Goal: Find contact information: Find contact information

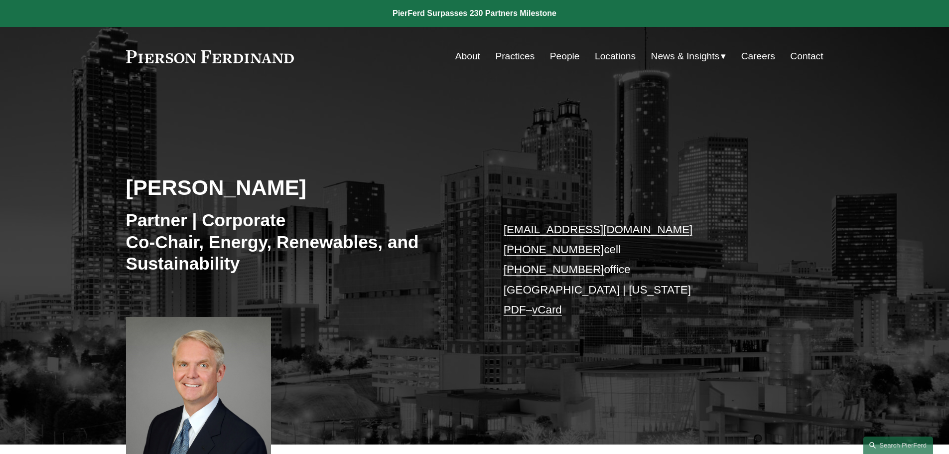
drag, startPoint x: 304, startPoint y: 64, endPoint x: 120, endPoint y: 64, distance: 184.3
click at [120, 64] on div "Skip to Content About Practices People Locations" at bounding box center [474, 56] width 949 height 59
drag, startPoint x: 303, startPoint y: 57, endPoint x: 129, endPoint y: 58, distance: 173.8
click at [129, 58] on div "About Practices People Locations News & Insights News" at bounding box center [474, 56] width 697 height 19
click at [129, 58] on link at bounding box center [210, 56] width 168 height 13
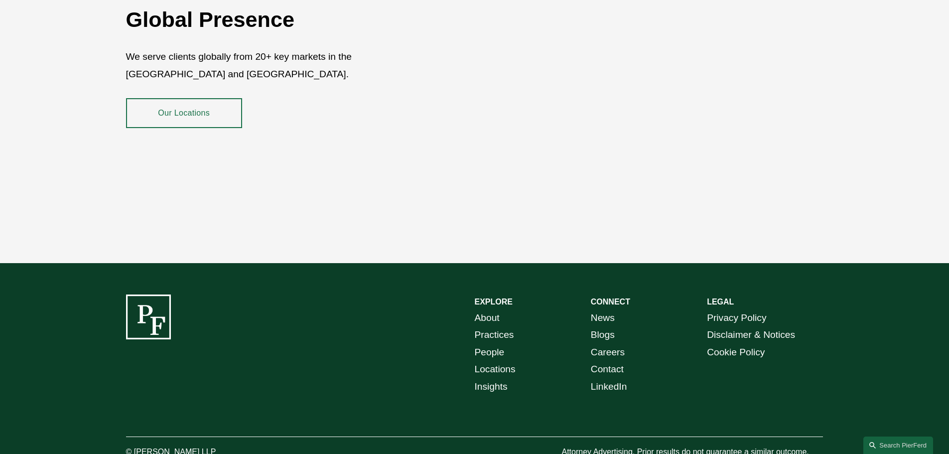
scroll to position [1823, 0]
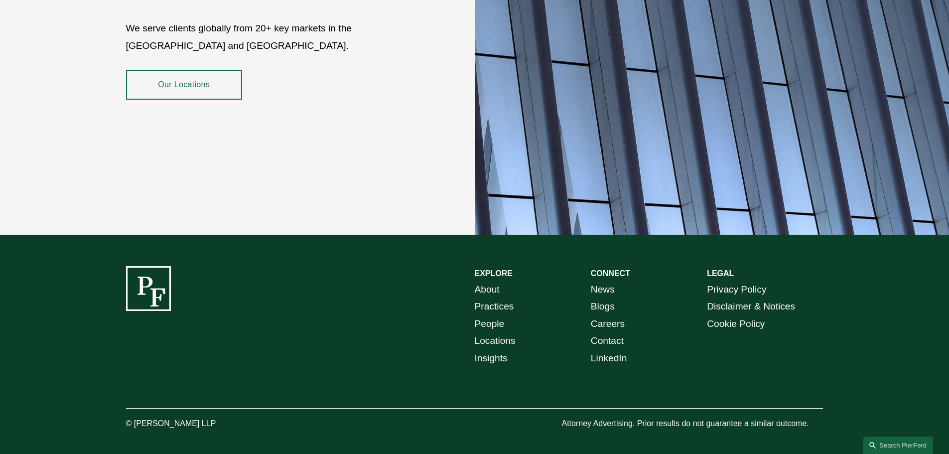
drag, startPoint x: 236, startPoint y: 418, endPoint x: 134, endPoint y: 415, distance: 101.7
click at [134, 416] on p "© [PERSON_NAME] LLP" at bounding box center [198, 423] width 145 height 14
copy p "Pierson Ferdinand LLP"
click at [481, 281] on link "About" at bounding box center [487, 289] width 25 height 17
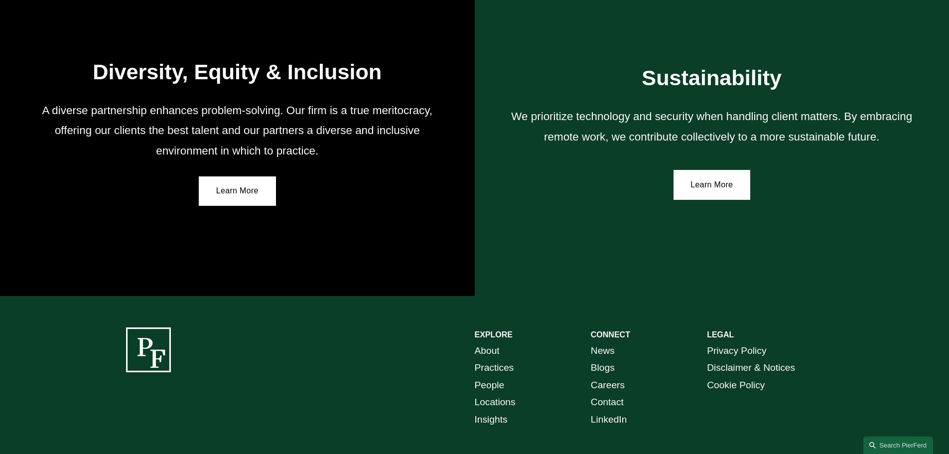
scroll to position [1840, 0]
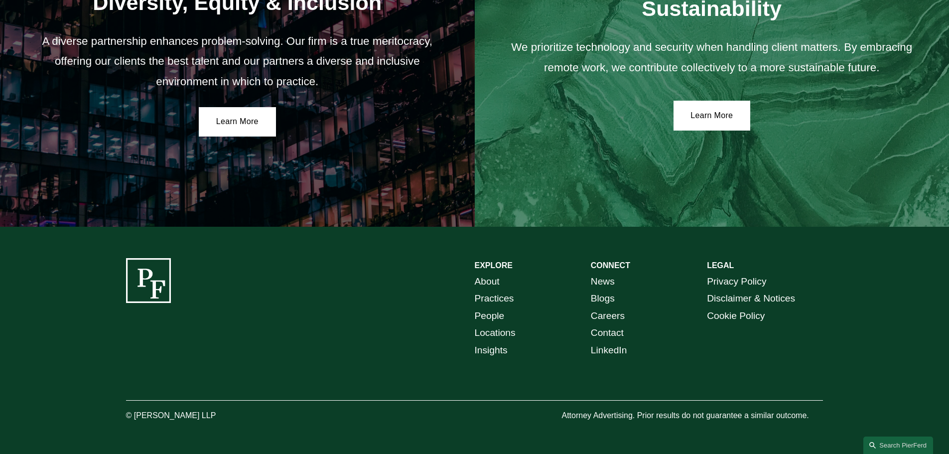
click at [615, 326] on link "Contact" at bounding box center [607, 332] width 33 height 17
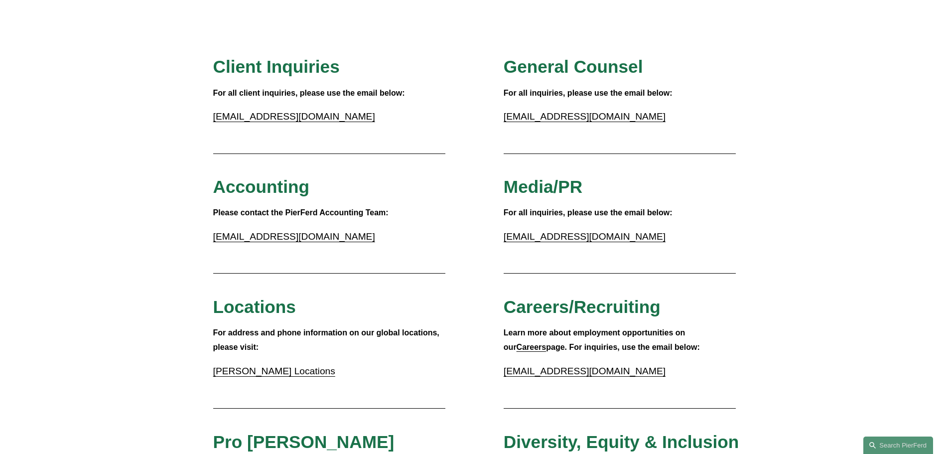
scroll to position [199, 0]
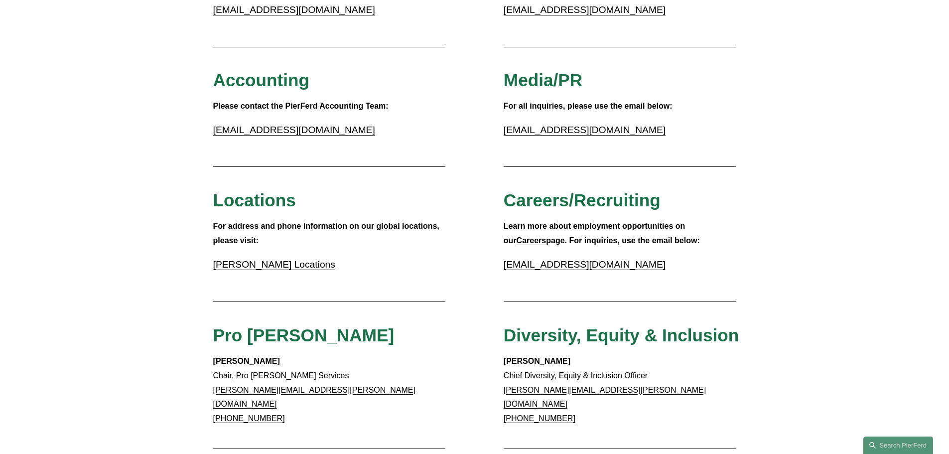
click at [261, 263] on link "Pierson Ferdinand Locations" at bounding box center [274, 264] width 122 height 10
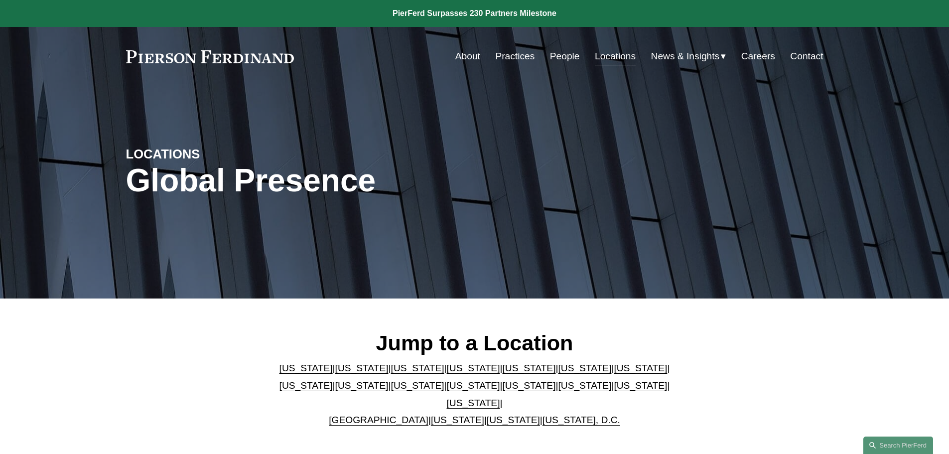
click at [558, 372] on link "Georgia" at bounding box center [584, 368] width 53 height 10
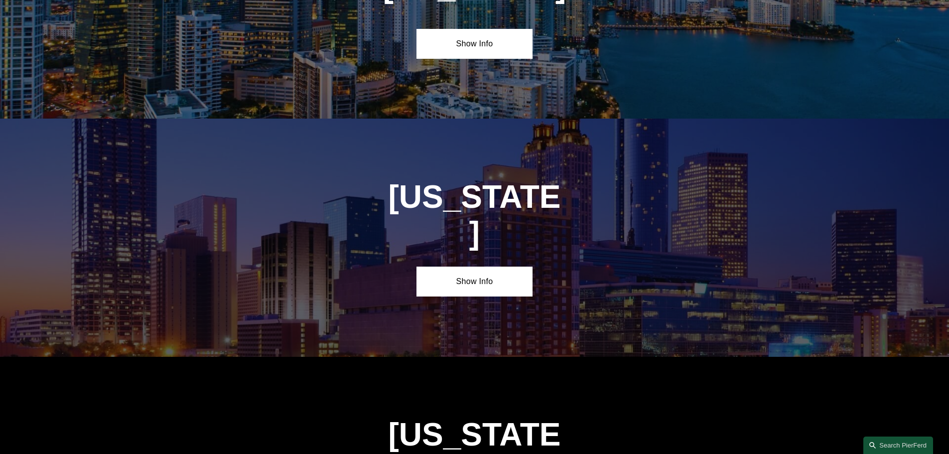
scroll to position [1501, 0]
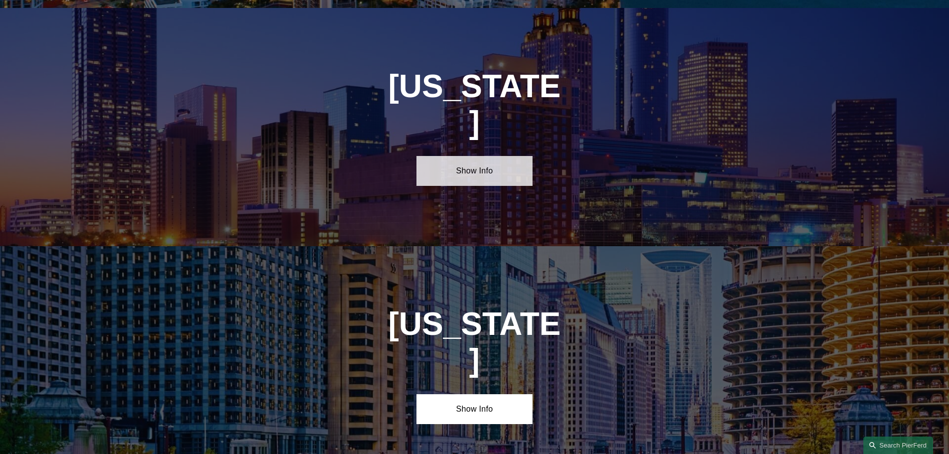
click at [470, 156] on link "Show Info" at bounding box center [474, 171] width 116 height 30
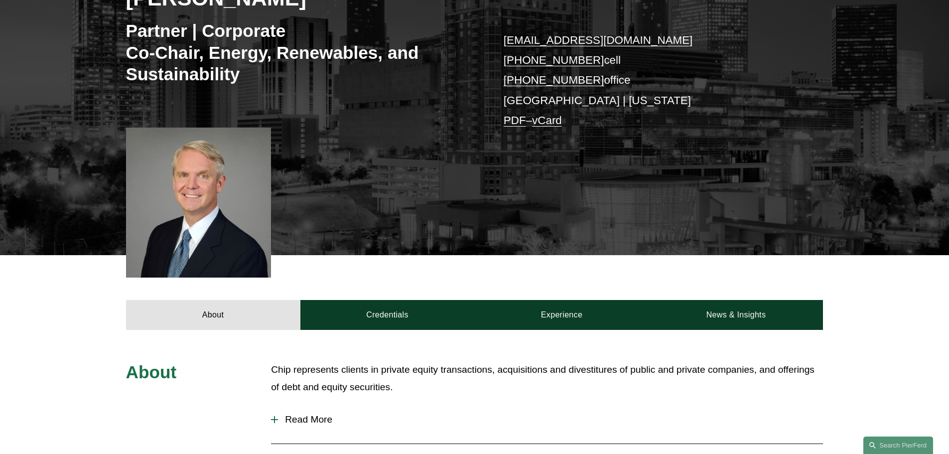
scroll to position [249, 0]
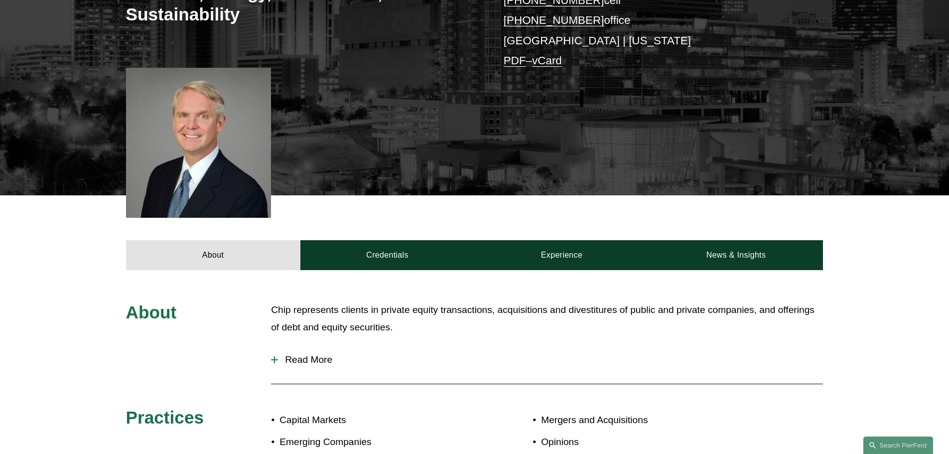
click at [309, 358] on span "Read More" at bounding box center [550, 359] width 545 height 11
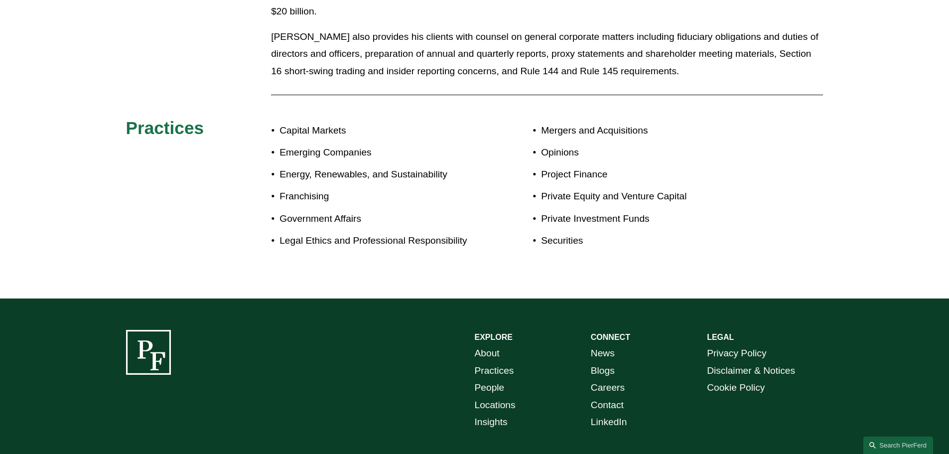
scroll to position [747, 0]
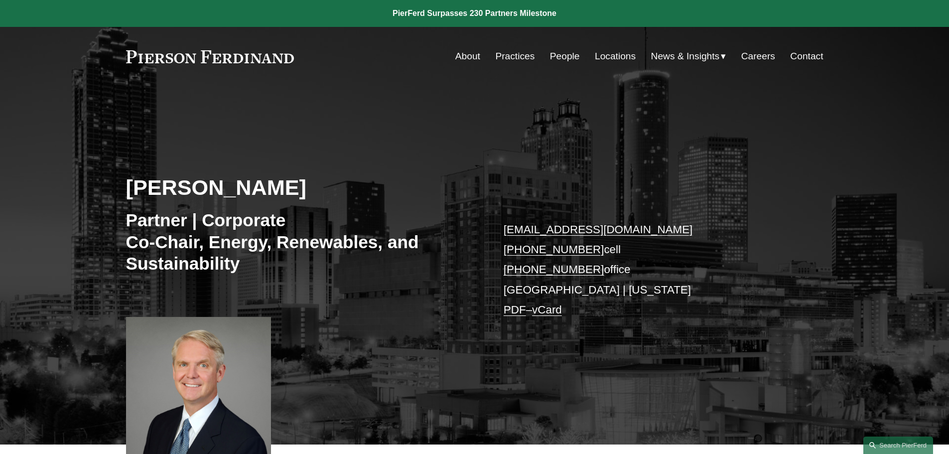
click at [466, 57] on link "About" at bounding box center [467, 56] width 25 height 19
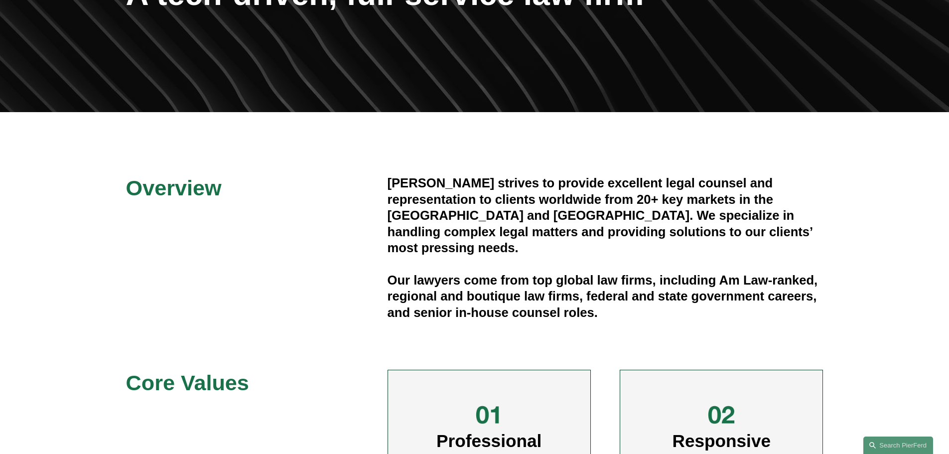
scroll to position [199, 0]
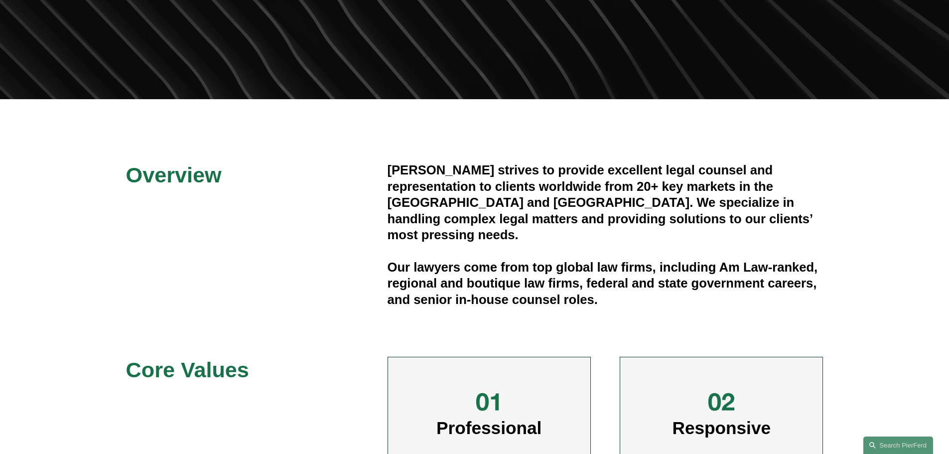
drag, startPoint x: 421, startPoint y: 163, endPoint x: 401, endPoint y: 165, distance: 19.5
click at [420, 163] on h4 "Pierson Ferdinand strives to provide excellent legal counsel and representation…" at bounding box center [606, 202] width 436 height 81
drag, startPoint x: 814, startPoint y: 264, endPoint x: 547, endPoint y: 276, distance: 266.7
click at [553, 277] on h4 "Our lawyers come from top global law firms, including Am Law-ranked, regional a…" at bounding box center [606, 283] width 436 height 48
click at [399, 184] on h4 "Pierson Ferdinand strives to provide excellent legal counsel and representation…" at bounding box center [606, 202] width 436 height 81
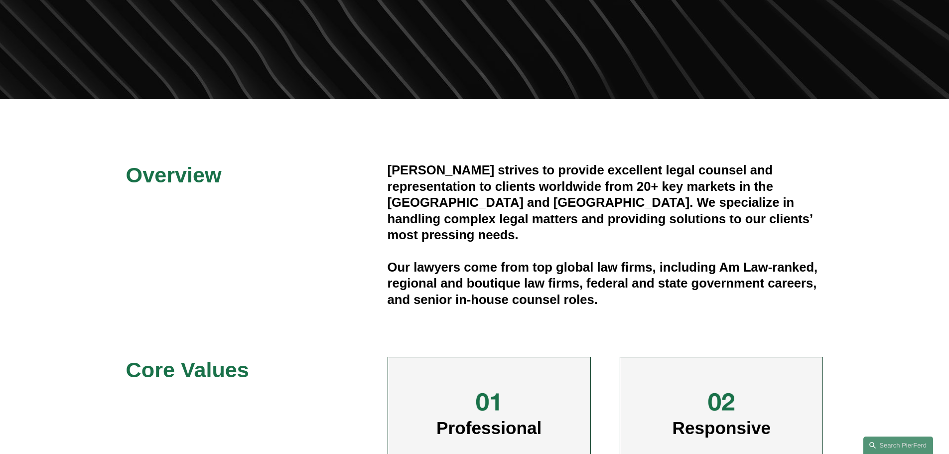
click at [383, 171] on div "Overview Pierson Ferdinand strives to provide excellent legal counsel and repre…" at bounding box center [474, 394] width 949 height 465
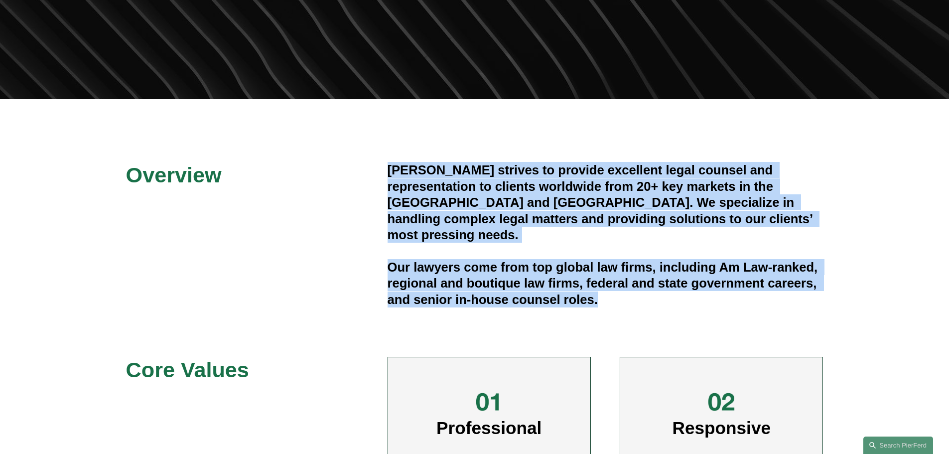
drag, startPoint x: 383, startPoint y: 170, endPoint x: 599, endPoint y: 302, distance: 253.7
click at [599, 302] on div "Overview Pierson Ferdinand strives to provide excellent legal counsel and repre…" at bounding box center [474, 394] width 949 height 465
copy div "Pierson Ferdinand strives to provide excellent legal counsel and representation…"
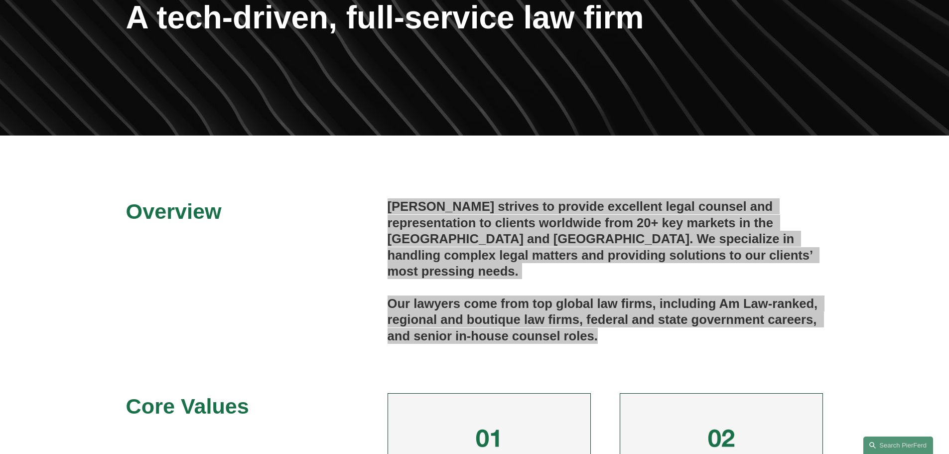
scroll to position [0, 0]
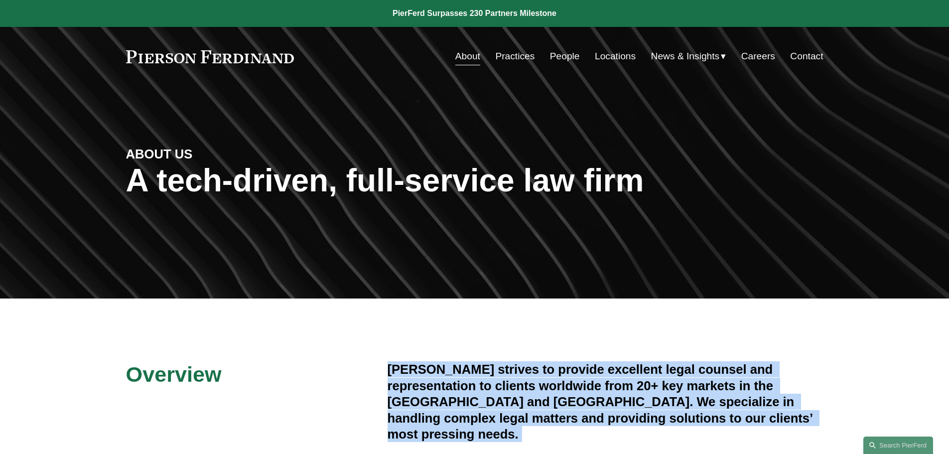
click at [211, 54] on link at bounding box center [210, 56] width 168 height 13
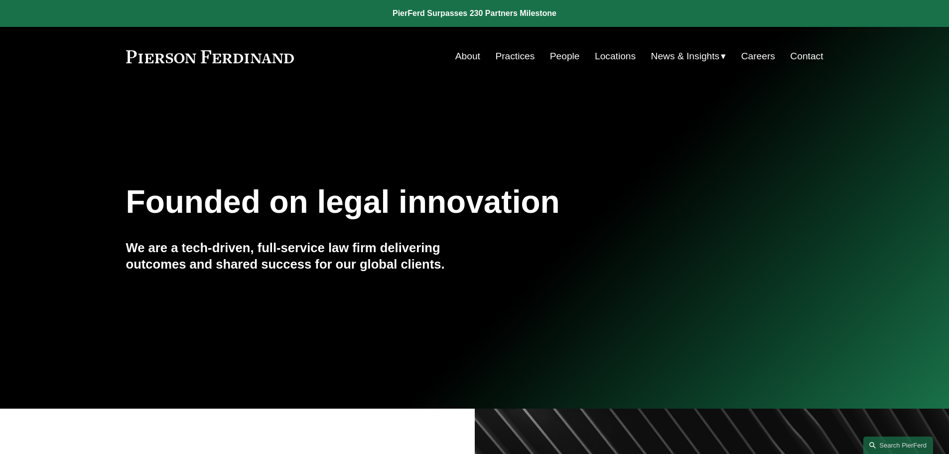
click at [610, 53] on link "Locations" at bounding box center [615, 56] width 41 height 19
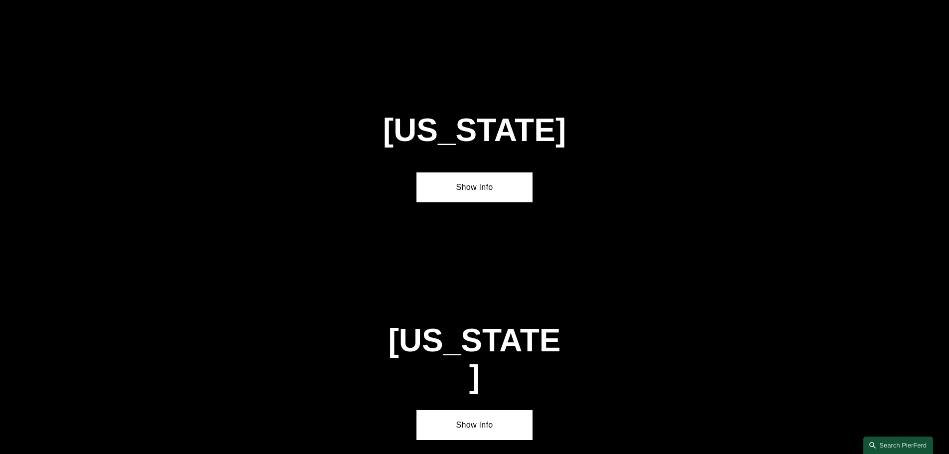
scroll to position [1295, 0]
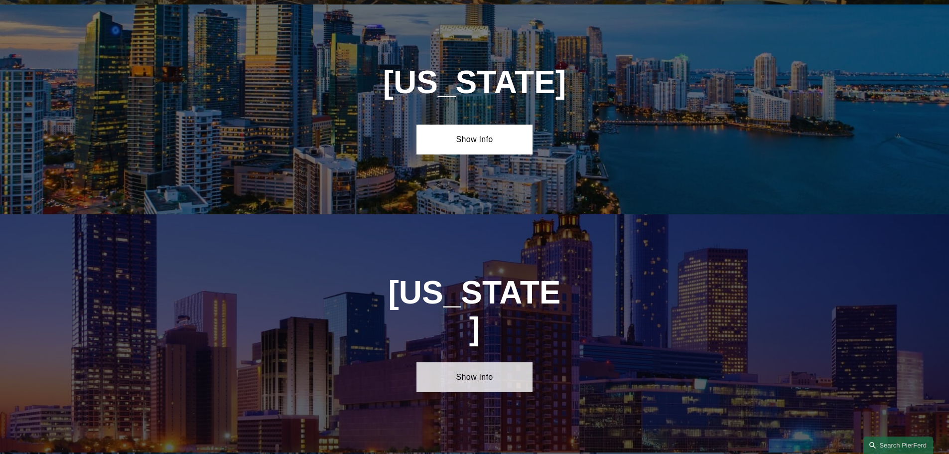
click at [480, 362] on link "Show Info" at bounding box center [474, 377] width 116 height 30
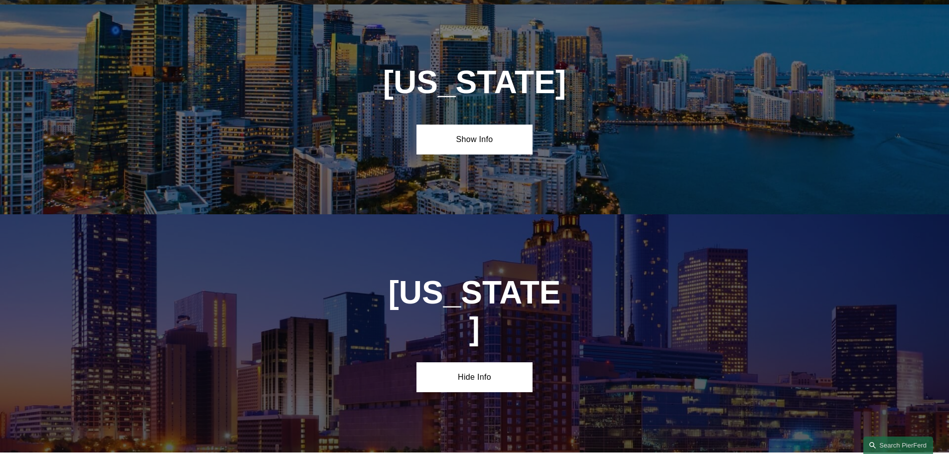
scroll to position [1594, 0]
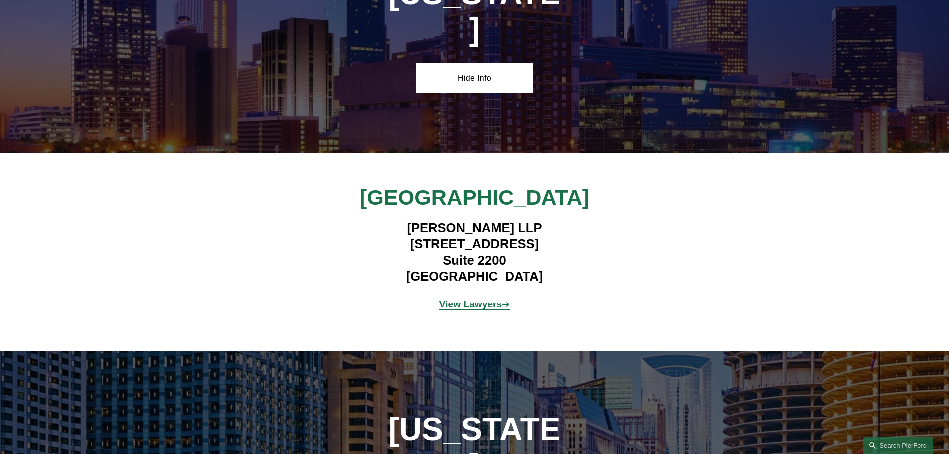
drag, startPoint x: 559, startPoint y: 193, endPoint x: 401, endPoint y: 192, distance: 157.4
click at [401, 220] on h4 "Pierson Ferdinand LLP 260 Peachtree Street NW Suite 2200 Atlanta, GA 30303" at bounding box center [474, 252] width 290 height 65
copy h4 "Pierson Ferdinand LLP"
click at [455, 299] on strong "View Lawyers" at bounding box center [470, 304] width 63 height 10
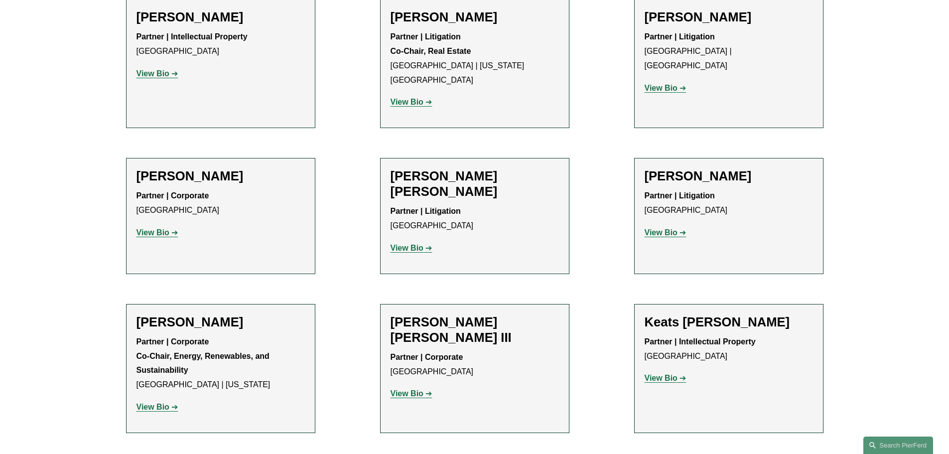
scroll to position [1046, 0]
click at [162, 401] on strong "View Bio" at bounding box center [152, 405] width 33 height 8
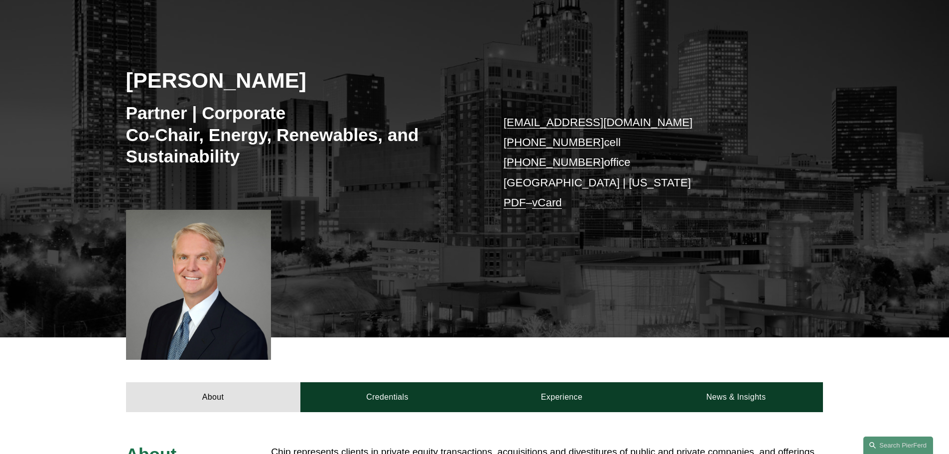
scroll to position [149, 0]
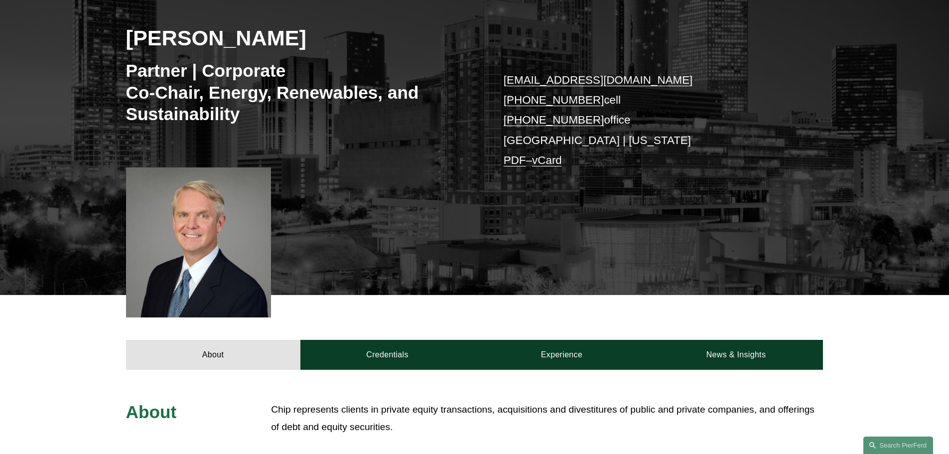
click at [632, 104] on p "chip.presten@pierferd.com +1.404.312.1250 cell +1.404.480.3273 office Atlanta |…" at bounding box center [649, 120] width 290 height 101
drag, startPoint x: 589, startPoint y: 120, endPoint x: 522, endPoint y: 120, distance: 67.2
click at [522, 120] on p "chip.presten@pierferd.com +1.404.312.1250 cell +1.404.480.3273 office Atlanta |…" at bounding box center [649, 120] width 290 height 101
copy p "404.480.3273"
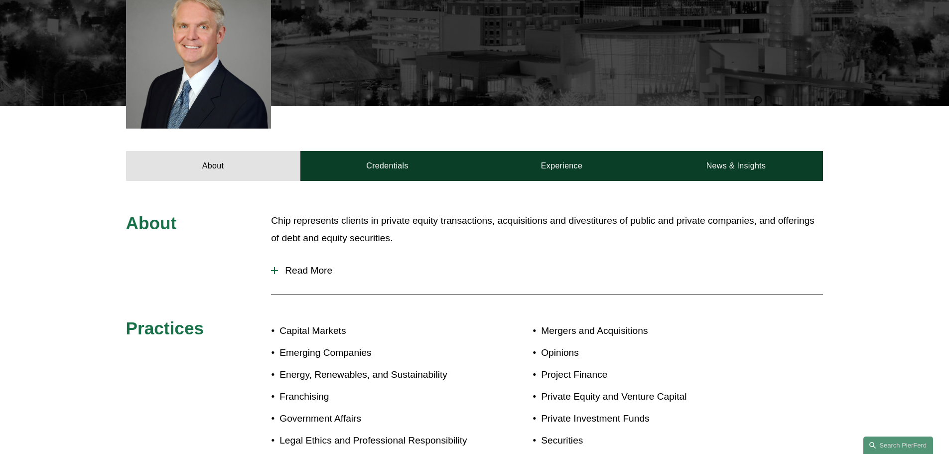
scroll to position [0, 0]
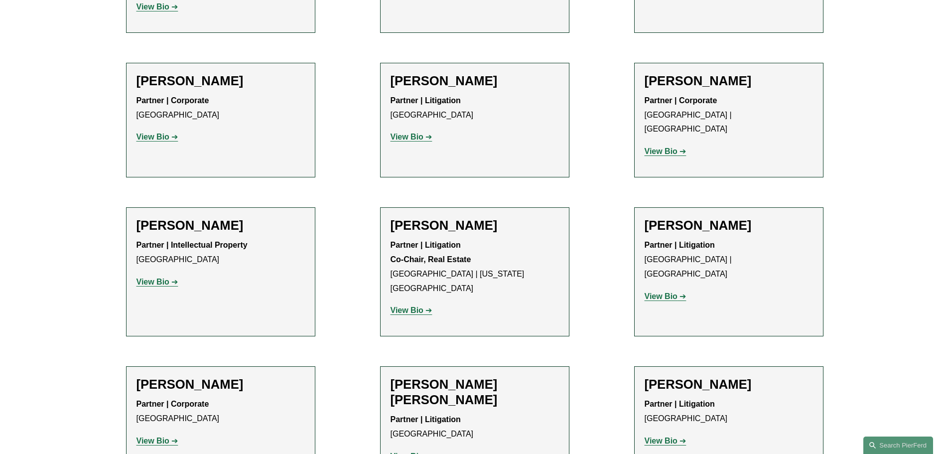
scroll to position [1046, 0]
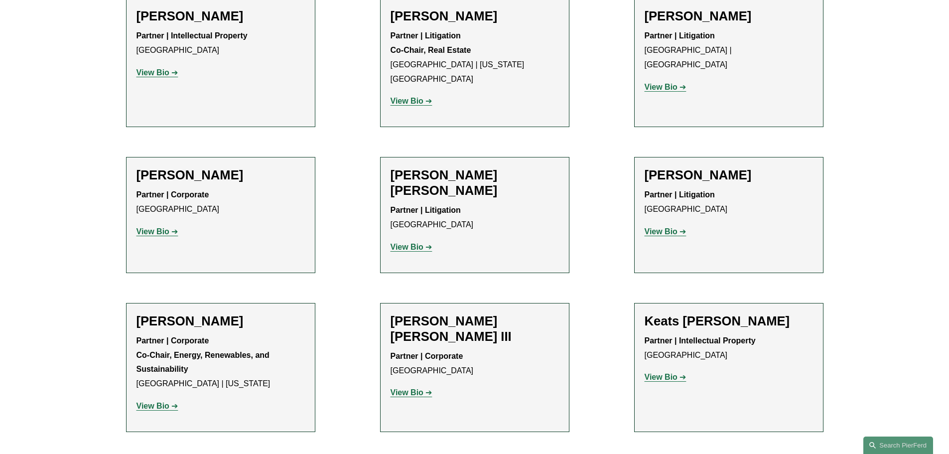
click at [167, 401] on strong "View Bio" at bounding box center [152, 405] width 33 height 8
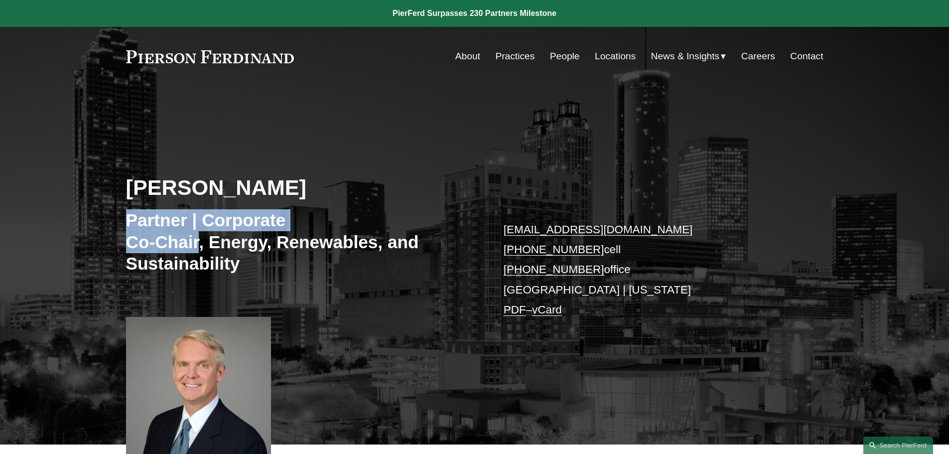
drag, startPoint x: 200, startPoint y: 241, endPoint x: 84, endPoint y: 210, distance: 120.1
click at [84, 210] on div "[PERSON_NAME] Partner | Corporate Co-Chair, Energy, Renewables, and Sustainabil…" at bounding box center [474, 280] width 949 height 330
copy h3 "Partner | Corporate Co-Chair"
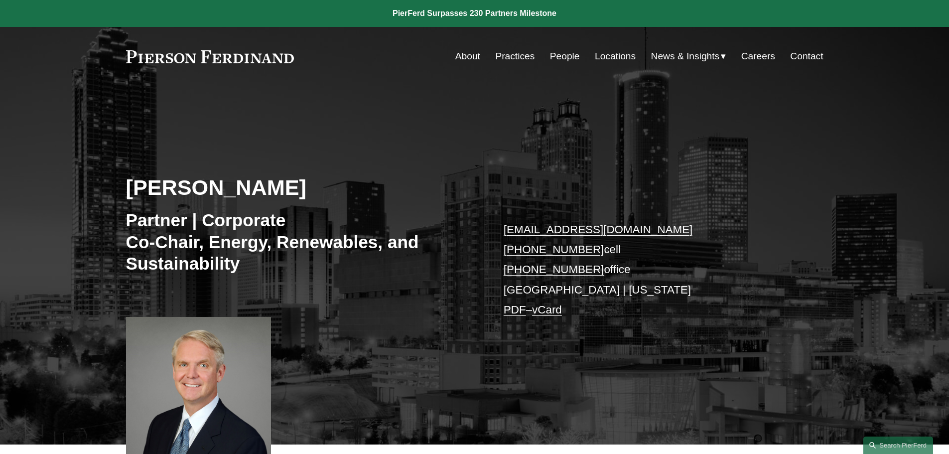
click at [409, 299] on div "[PERSON_NAME] Partner | Corporate Co-Chair, Energy, Renewables, and Sustainabil…" at bounding box center [474, 280] width 949 height 330
click at [547, 315] on link "vCard" at bounding box center [547, 309] width 30 height 12
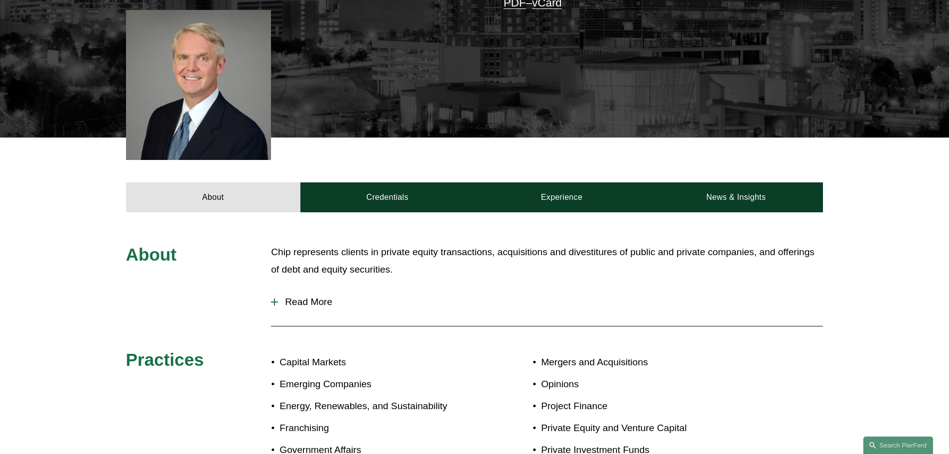
scroll to position [349, 0]
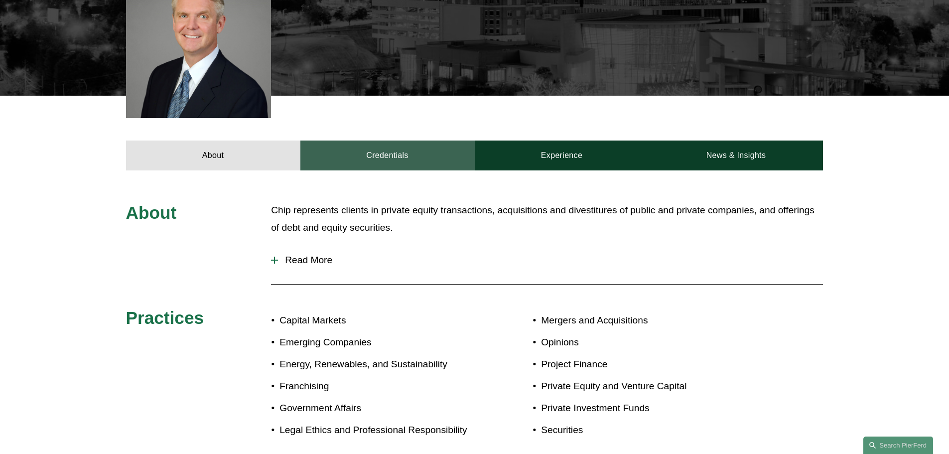
click at [376, 159] on link "Credentials" at bounding box center [387, 155] width 174 height 30
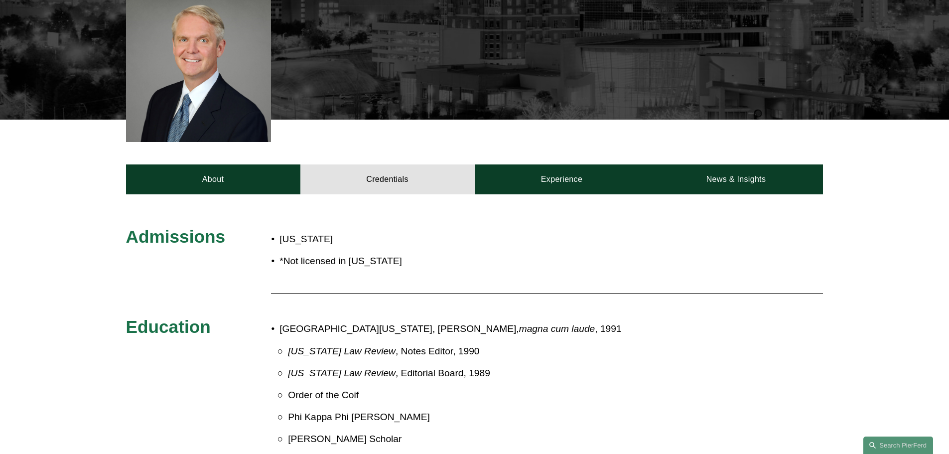
scroll to position [289, 0]
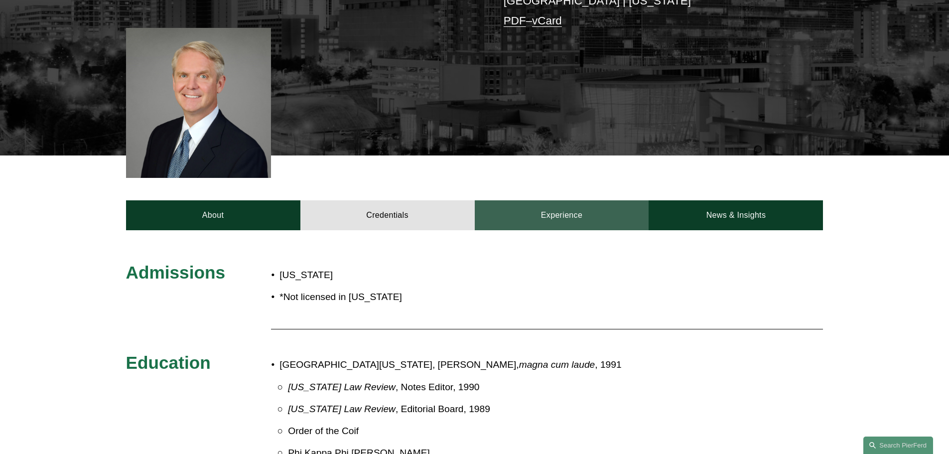
click at [554, 215] on link "Experience" at bounding box center [562, 215] width 174 height 30
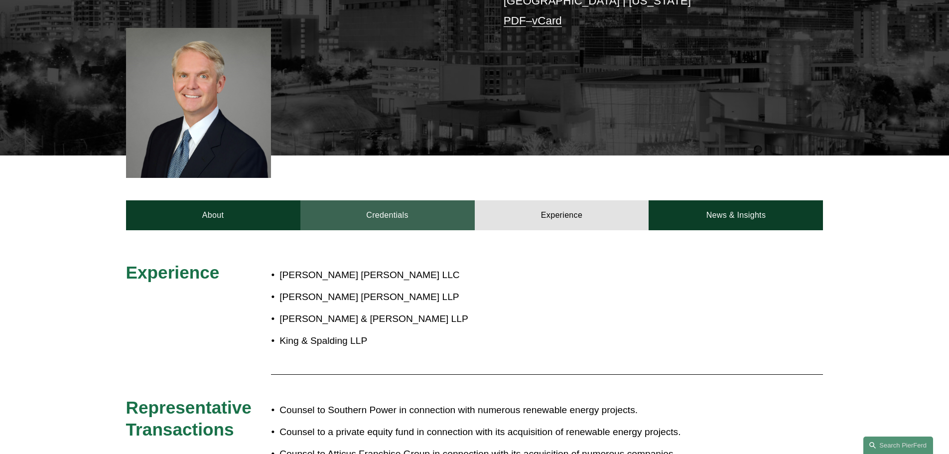
click at [406, 216] on link "Credentials" at bounding box center [387, 215] width 174 height 30
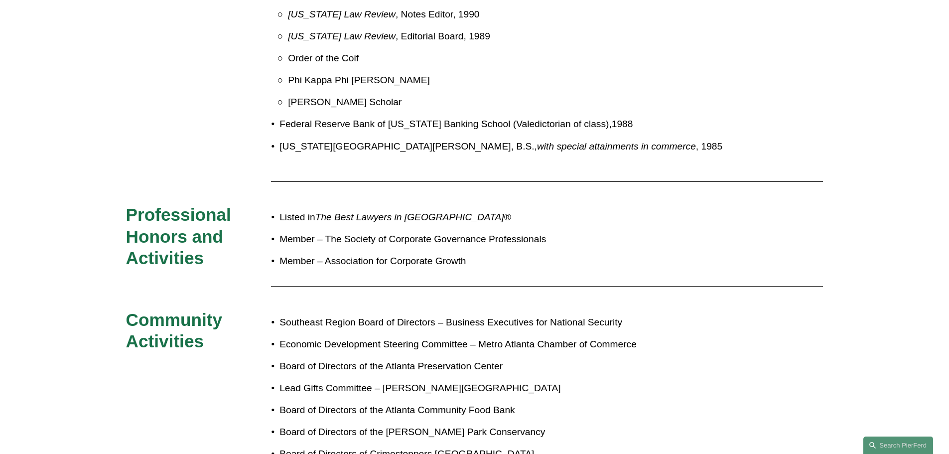
scroll to position [687, 0]
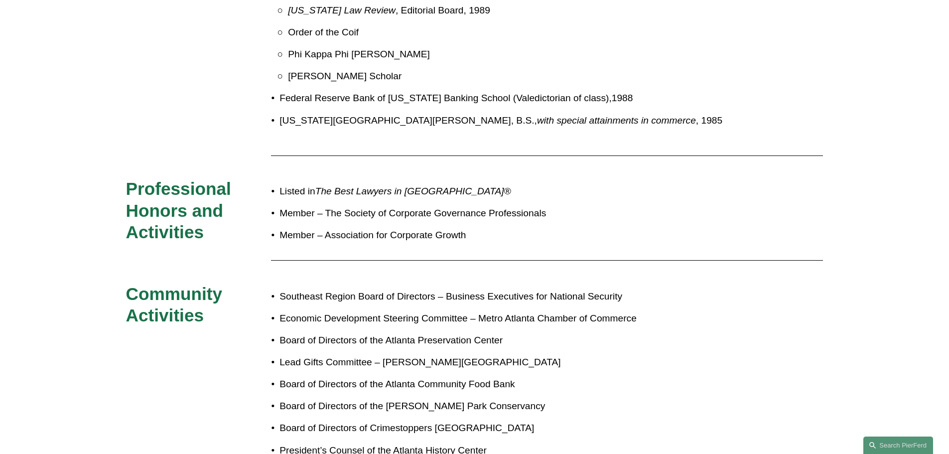
click at [777, 340] on div "Admissions [US_STATE] *Not licensed in [US_STATE] Education University of [US_S…" at bounding box center [474, 178] width 949 height 630
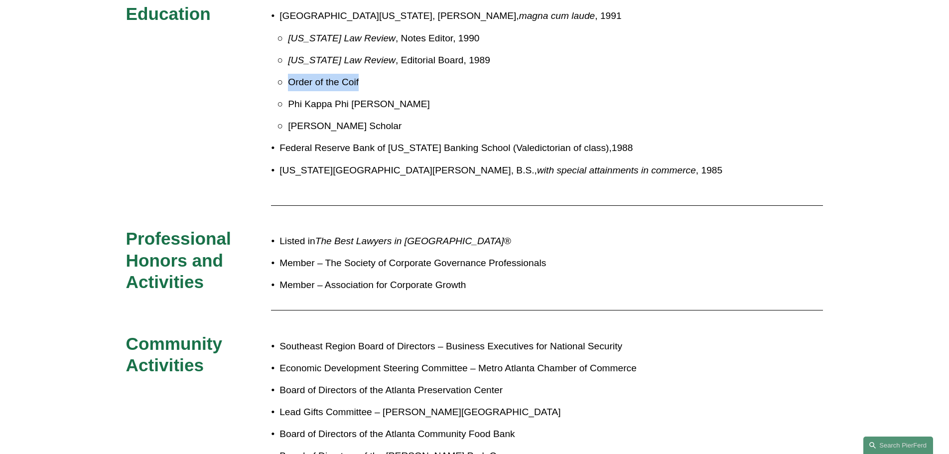
drag, startPoint x: 366, startPoint y: 79, endPoint x: 275, endPoint y: 80, distance: 90.2
click at [288, 80] on p "Order of the Coif" at bounding box center [512, 82] width 448 height 17
